Goal: Task Accomplishment & Management: Manage account settings

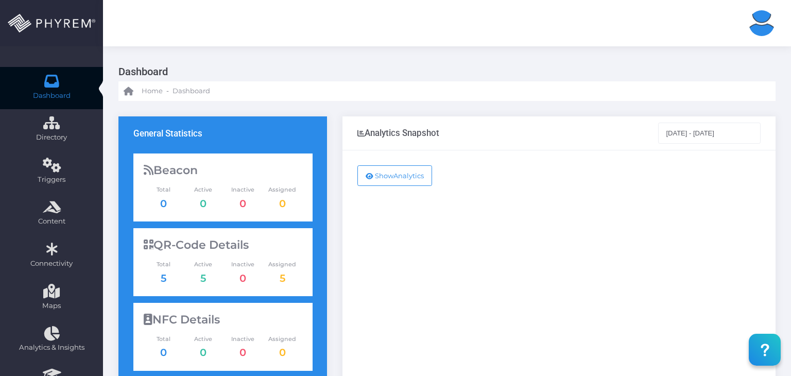
click at [167, 272] on span "5" at bounding box center [164, 278] width 40 height 15
click at [162, 279] on link "5" at bounding box center [164, 278] width 6 height 12
click at [760, 31] on img at bounding box center [762, 23] width 26 height 26
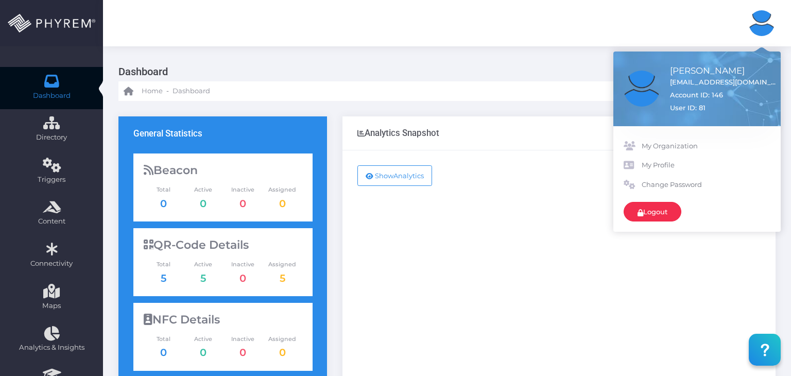
click at [658, 211] on link "Logout" at bounding box center [653, 212] width 58 height 20
